Goal: Find specific page/section: Find specific page/section

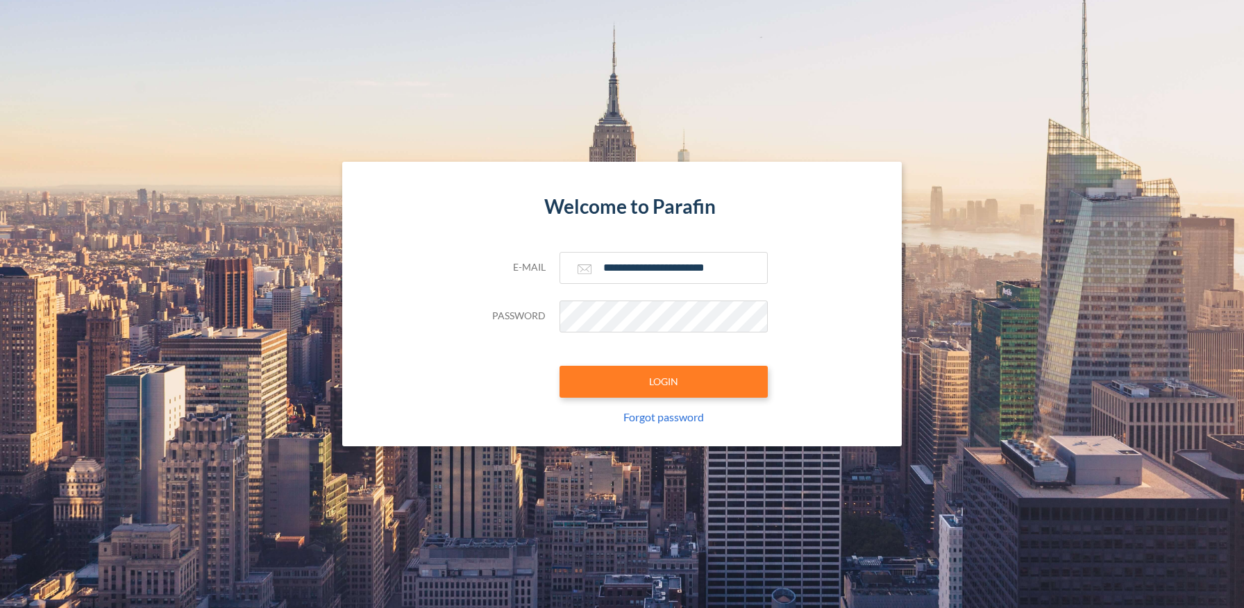
type input "**********"
click at [663, 381] on button "LOGIN" at bounding box center [663, 382] width 208 height 32
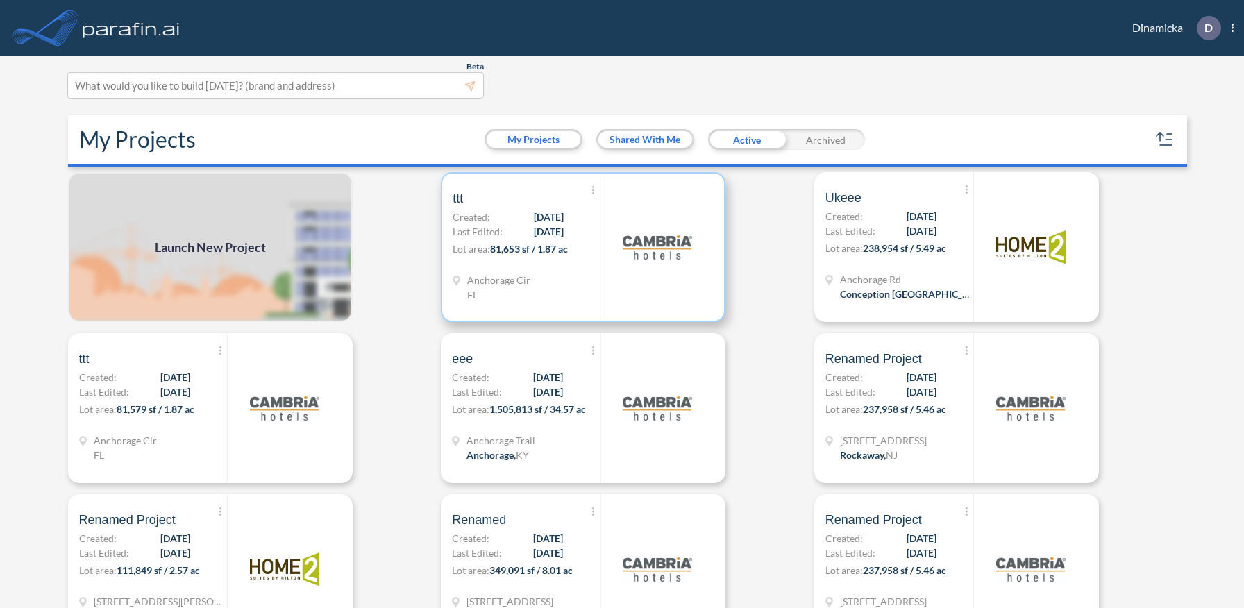
scroll to position [3, 0]
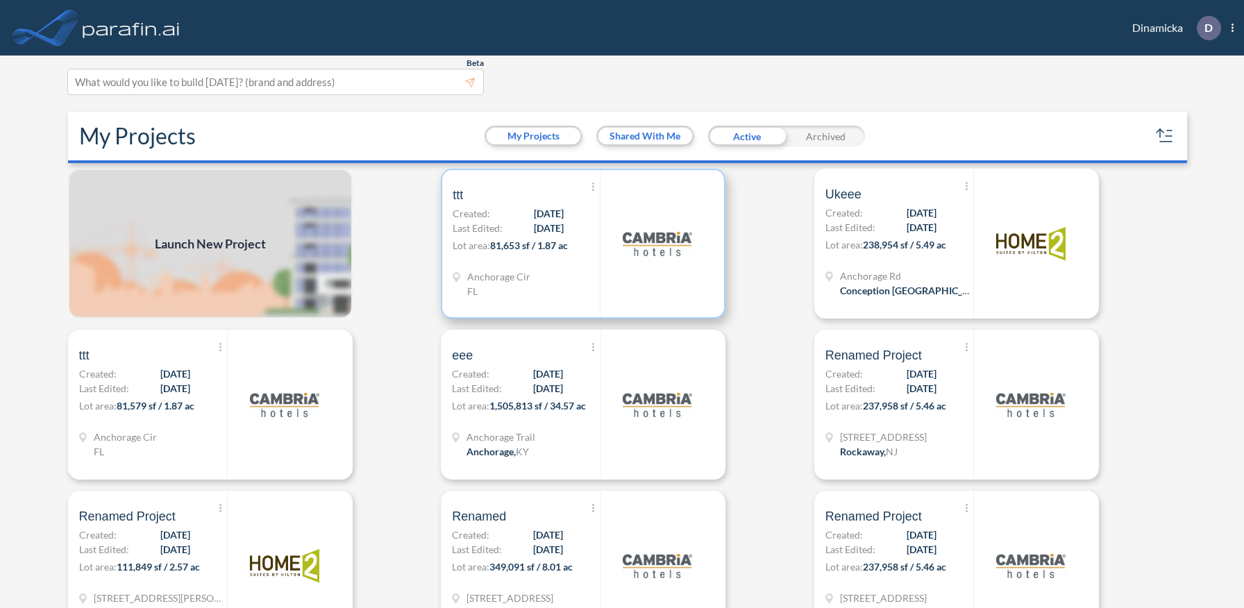
click at [583, 243] on p "Lot area: 81,653 sf / 1.87 ac" at bounding box center [526, 248] width 147 height 20
